Goal: Task Accomplishment & Management: Use online tool/utility

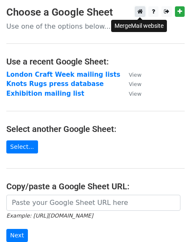
click at [139, 14] on icon at bounding box center [139, 11] width 5 height 6
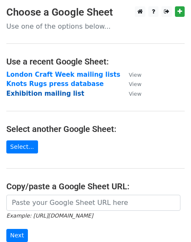
click at [56, 94] on strong "Exhibition mailing list" at bounding box center [45, 94] width 78 height 8
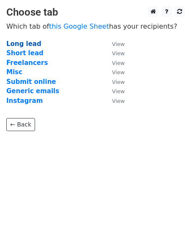
click at [21, 43] on strong "Long lead" at bounding box center [23, 44] width 35 height 8
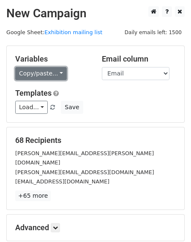
click at [29, 67] on link "Copy/paste..." at bounding box center [40, 73] width 51 height 13
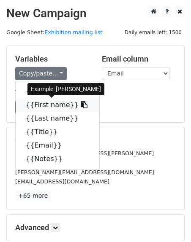
click at [39, 100] on link "{{First name}}" at bounding box center [58, 105] width 84 height 14
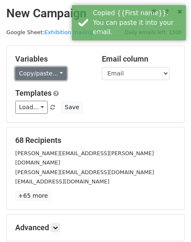
click at [36, 70] on link "Copy/paste..." at bounding box center [40, 73] width 51 height 13
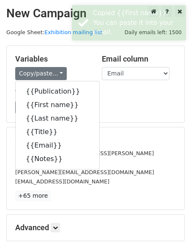
click at [67, 61] on h5 "Variables" at bounding box center [52, 58] width 74 height 9
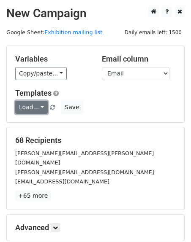
click at [32, 102] on link "Load..." at bounding box center [31, 107] width 32 height 13
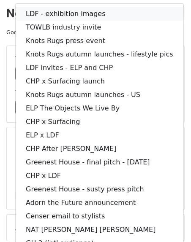
click at [38, 15] on link "LDF - exhibition images" at bounding box center [100, 14] width 168 height 14
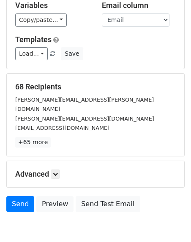
scroll to position [59, 0]
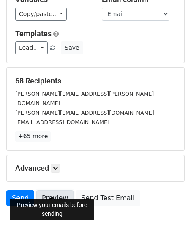
click at [57, 191] on link "Preview" at bounding box center [54, 198] width 37 height 16
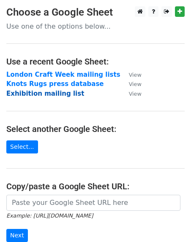
click at [40, 92] on strong "Exhibition mailing list" at bounding box center [45, 94] width 78 height 8
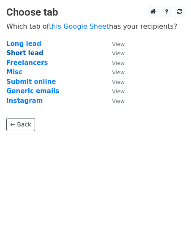
click at [24, 55] on strong "Short lead" at bounding box center [24, 53] width 37 height 8
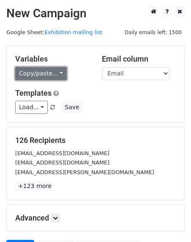
click at [48, 72] on link "Copy/paste..." at bounding box center [40, 73] width 51 height 13
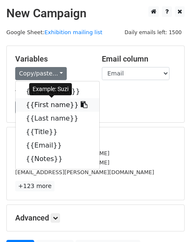
click at [52, 103] on link "{{First name}}" at bounding box center [58, 105] width 84 height 14
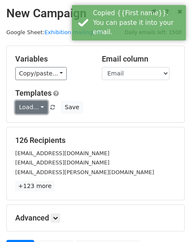
click at [28, 104] on link "Load..." at bounding box center [31, 107] width 32 height 13
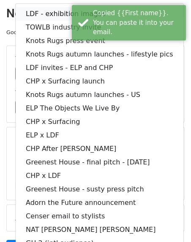
click at [33, 14] on link "LDF - exhibition images" at bounding box center [100, 14] width 168 height 14
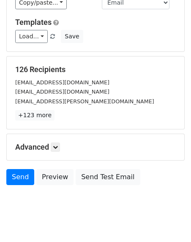
scroll to position [81, 0]
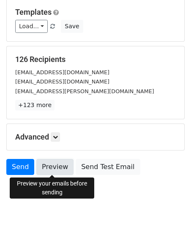
click at [56, 165] on link "Preview" at bounding box center [54, 167] width 37 height 16
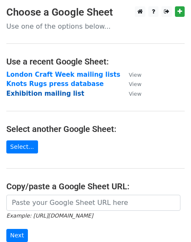
click at [45, 96] on strong "Exhibition mailing list" at bounding box center [45, 94] width 78 height 8
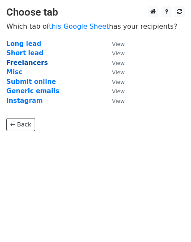
click at [35, 65] on strong "Freelancers" at bounding box center [26, 63] width 41 height 8
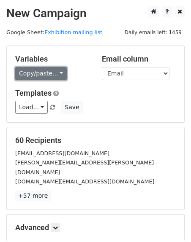
click at [43, 75] on link "Copy/paste..." at bounding box center [40, 73] width 51 height 13
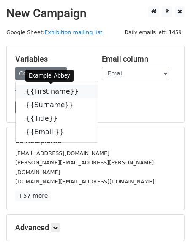
click at [49, 91] on link "{{First name}}" at bounding box center [57, 92] width 82 height 14
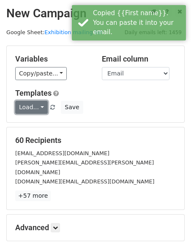
click at [33, 111] on link "Load..." at bounding box center [31, 107] width 32 height 13
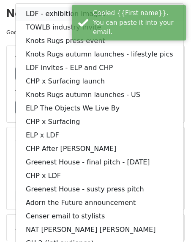
click at [35, 16] on link "LDF - exhibition images" at bounding box center [100, 14] width 168 height 14
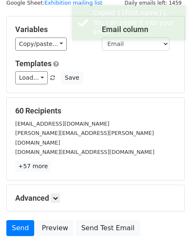
scroll to position [41, 0]
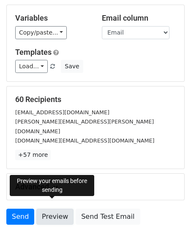
click at [47, 209] on link "Preview" at bounding box center [54, 217] width 37 height 16
click at [49, 209] on link "Preview" at bounding box center [54, 217] width 37 height 16
